Goal: Find contact information: Find contact information

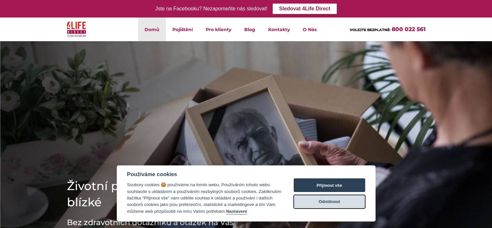
click at [328, 201] on button "Odmítnout" at bounding box center [330, 202] width 72 height 14
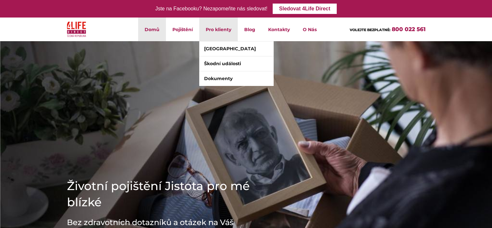
click at [228, 32] on li "Pro klienty [GEOGRAPHIC_DATA] [GEOGRAPHIC_DATA] události Dokumenty" at bounding box center [218, 29] width 39 height 24
click at [230, 48] on link "[GEOGRAPHIC_DATA]" at bounding box center [236, 48] width 74 height 15
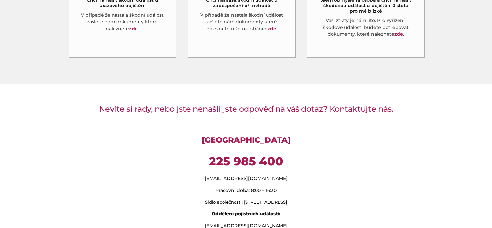
scroll to position [462, 0]
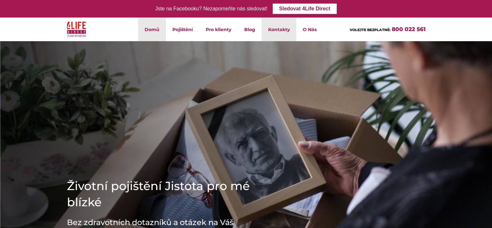
click at [279, 31] on link "Kontakty" at bounding box center [279, 29] width 35 height 24
